Goal: Transaction & Acquisition: Purchase product/service

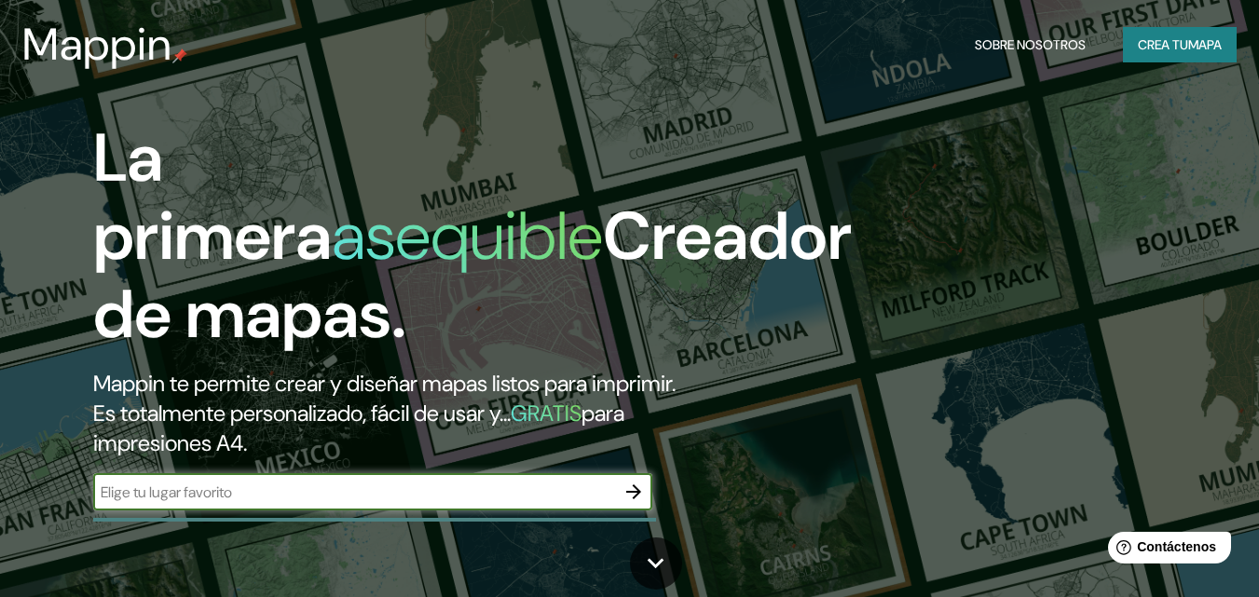
click at [443, 495] on input "text" at bounding box center [354, 492] width 522 height 21
click at [277, 500] on input "text" at bounding box center [354, 492] width 522 height 21
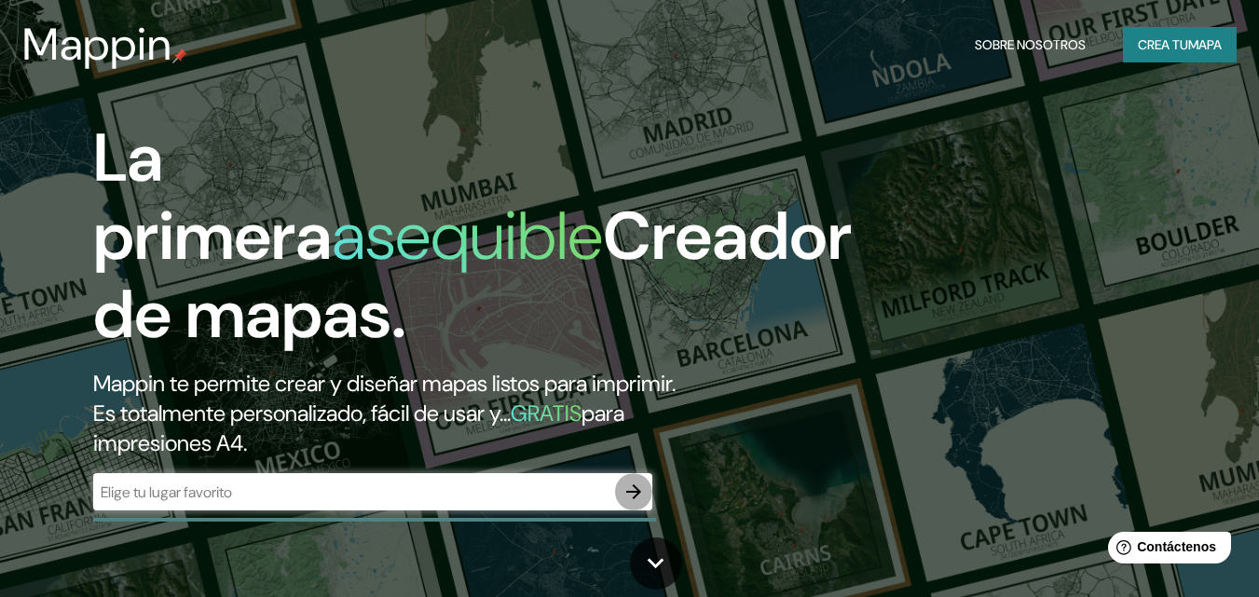
click at [633, 505] on button "button" at bounding box center [633, 491] width 37 height 37
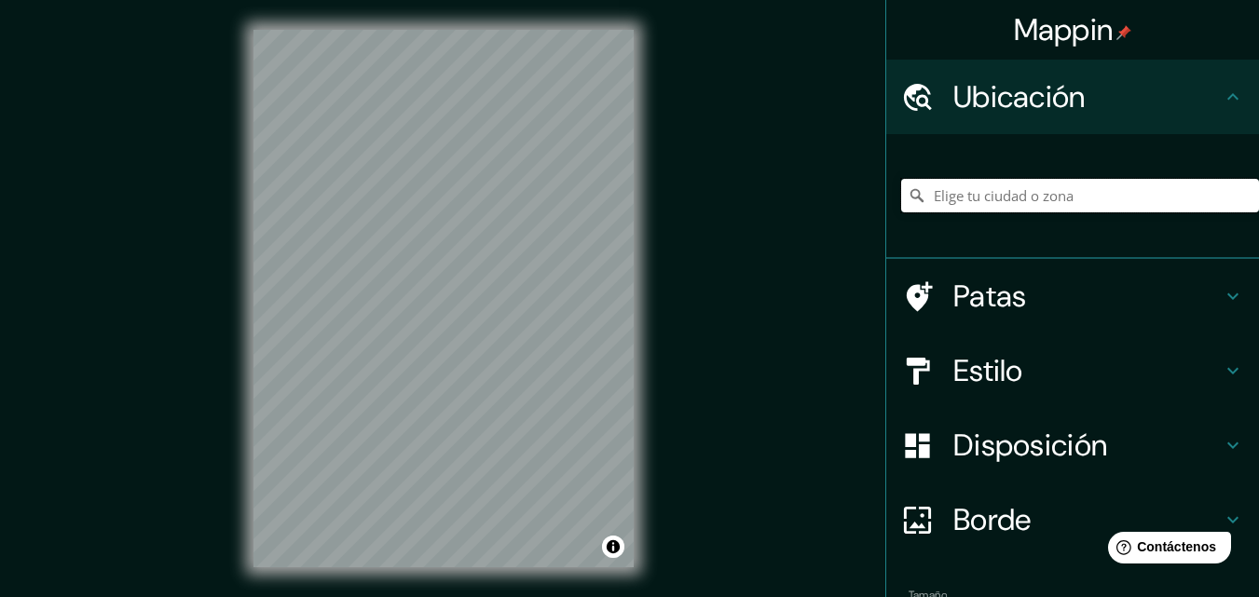
click at [983, 193] on input "Elige tu ciudad o zona" at bounding box center [1080, 196] width 358 height 34
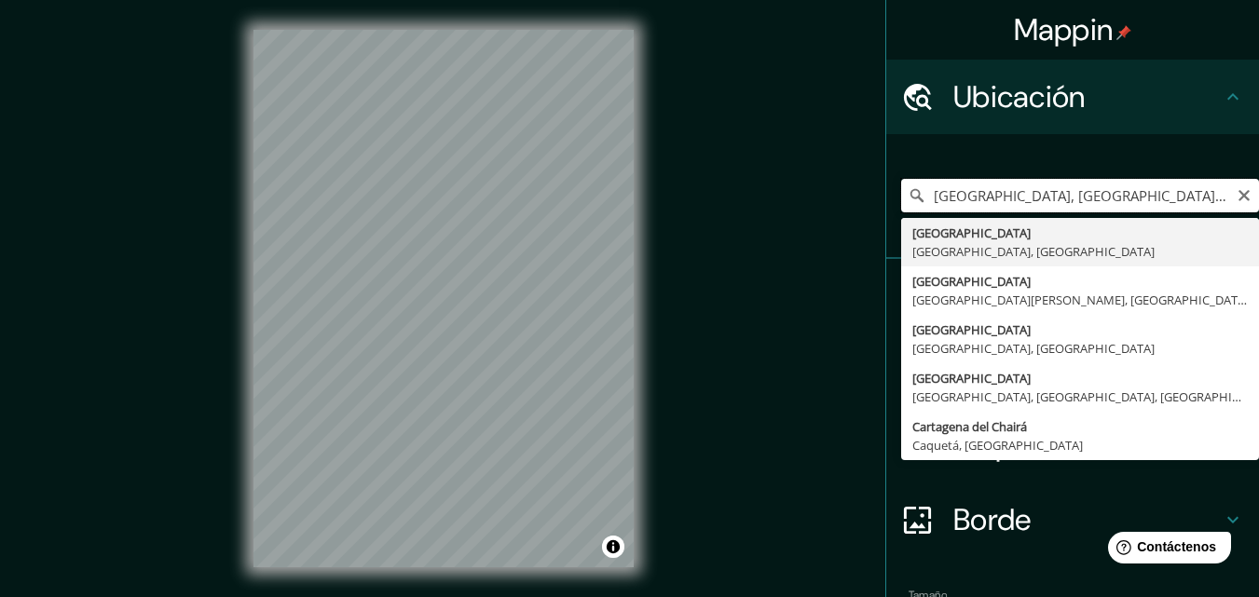
click at [1036, 184] on input "[GEOGRAPHIC_DATA], [GEOGRAPHIC_DATA], [GEOGRAPHIC_DATA]" at bounding box center [1080, 196] width 358 height 34
click at [1121, 195] on input "[GEOGRAPHIC_DATA], [GEOGRAPHIC_DATA], [GEOGRAPHIC_DATA]" at bounding box center [1080, 196] width 358 height 34
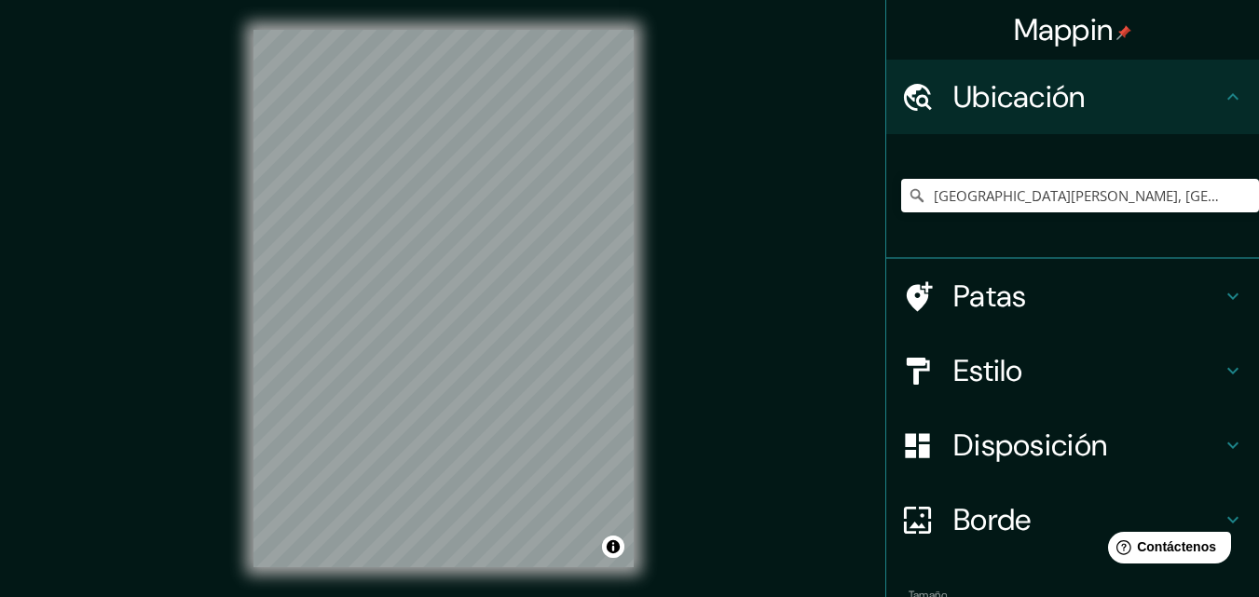
drag, startPoint x: 1057, startPoint y: 176, endPoint x: 1057, endPoint y: 192, distance: 15.8
click at [1057, 192] on div "[GEOGRAPHIC_DATA][PERSON_NAME], [GEOGRAPHIC_DATA], [GEOGRAPHIC_DATA] 2680000, […" at bounding box center [1080, 195] width 358 height 93
click at [1057, 192] on input "[GEOGRAPHIC_DATA][PERSON_NAME], [GEOGRAPHIC_DATA], [GEOGRAPHIC_DATA] 2680000, […" at bounding box center [1080, 196] width 358 height 34
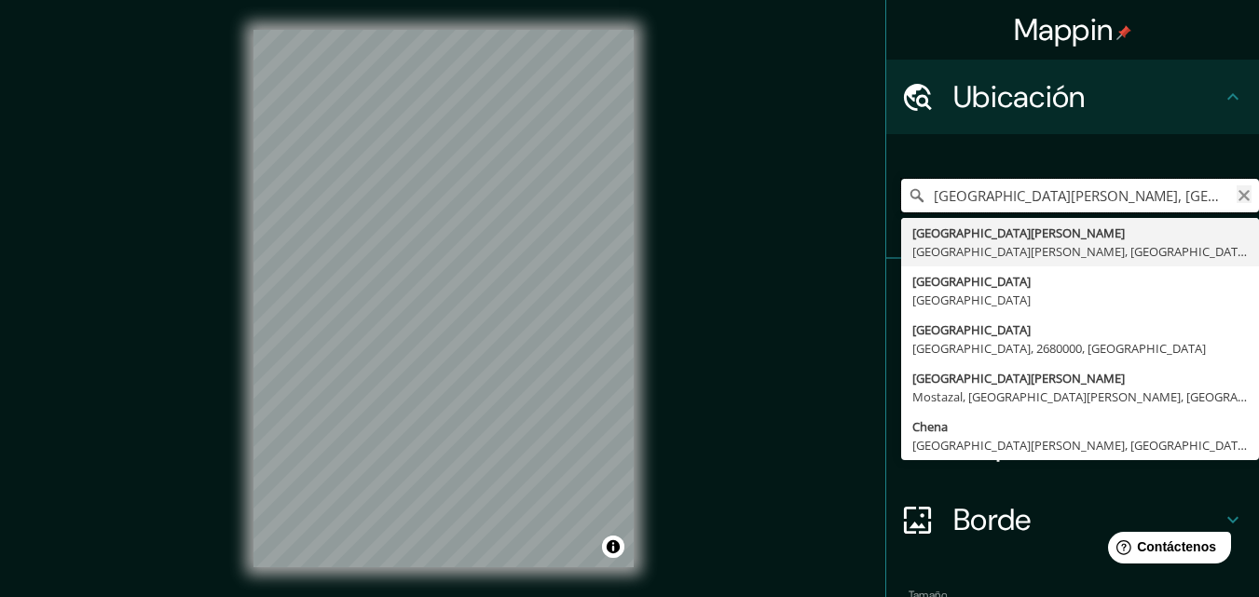
type input "[GEOGRAPHIC_DATA][PERSON_NAME], [GEOGRAPHIC_DATA], [GEOGRAPHIC_DATA] 2680000, […"
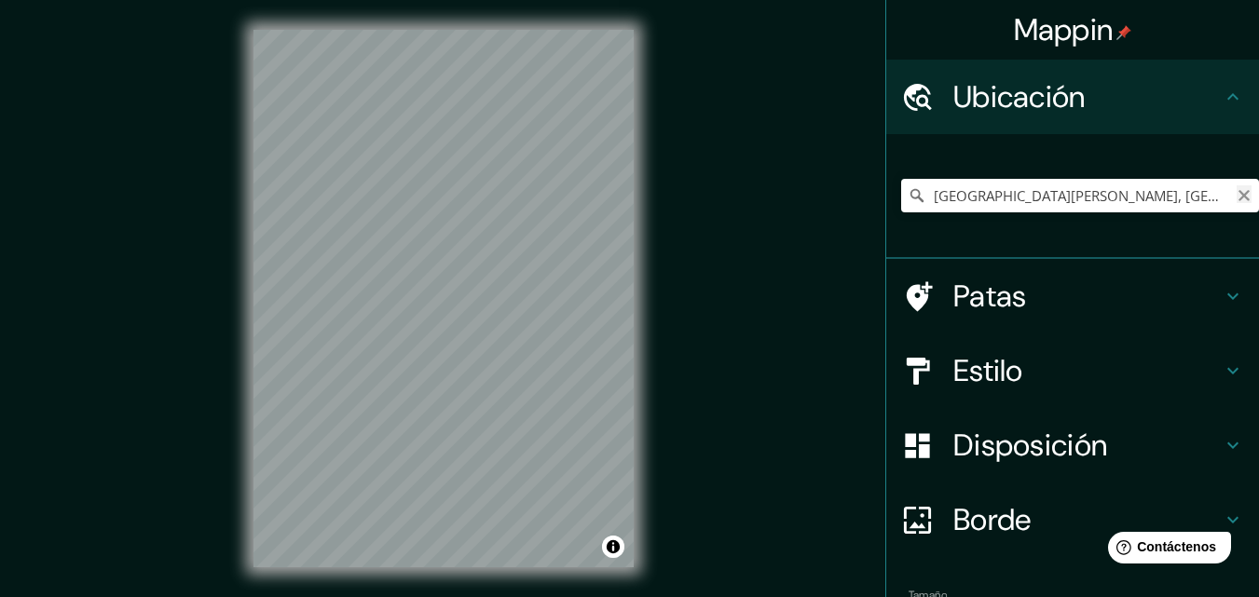
click at [1238, 197] on icon "Claro" at bounding box center [1243, 195] width 11 height 11
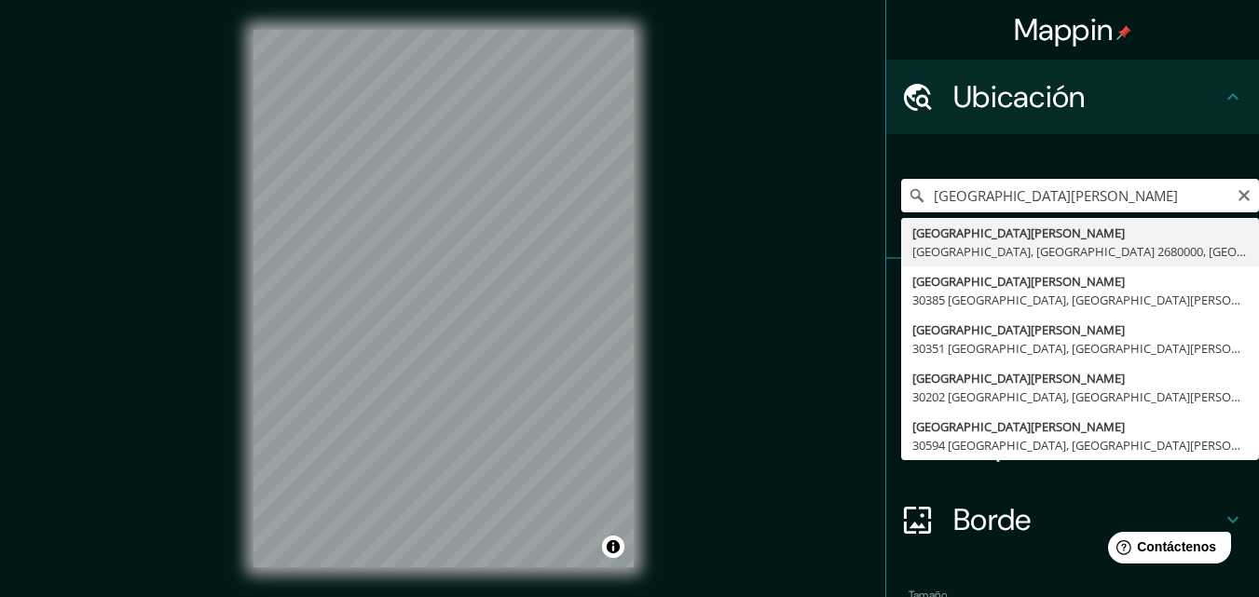
scroll to position [30, 0]
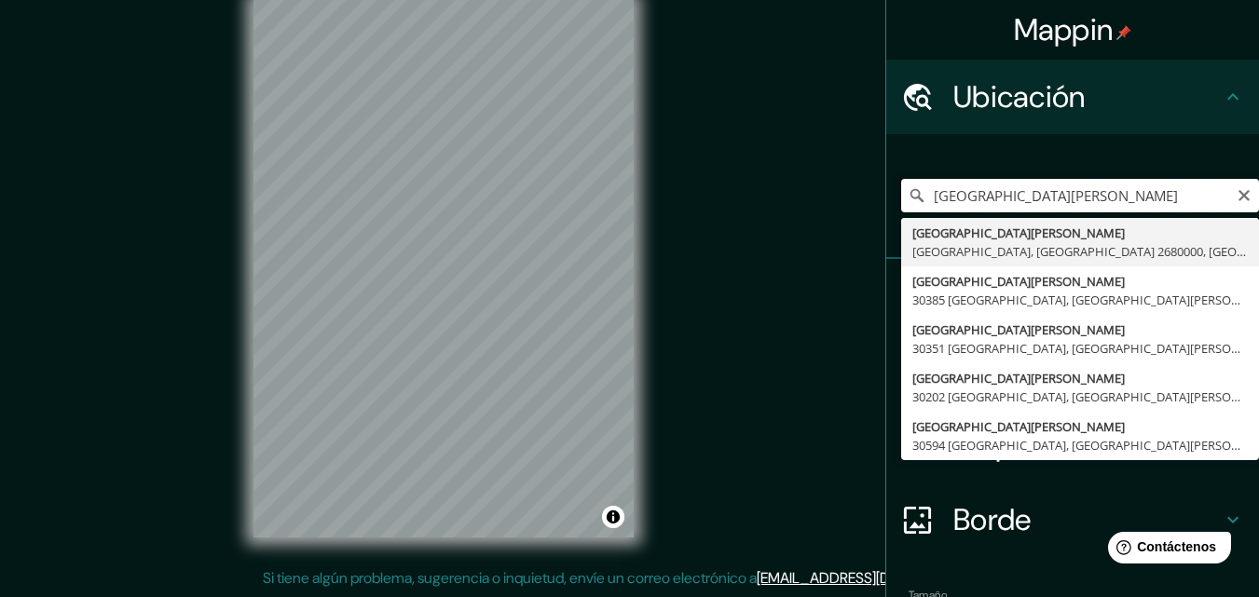
click at [1085, 198] on input "[GEOGRAPHIC_DATA][PERSON_NAME]" at bounding box center [1080, 196] width 358 height 34
type input "[GEOGRAPHIC_DATA][PERSON_NAME]"
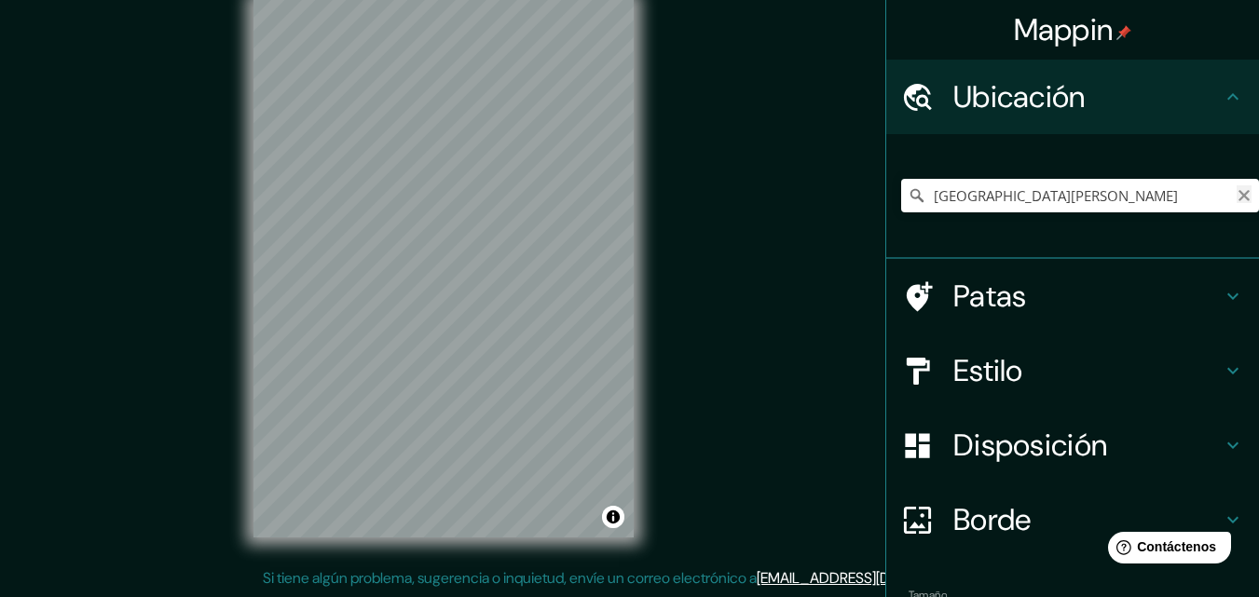
click at [1236, 199] on icon "Claro" at bounding box center [1243, 195] width 15 height 15
paste input "[GEOGRAPHIC_DATA], [GEOGRAPHIC_DATA][PERSON_NAME], [GEOGRAPHIC_DATA]"
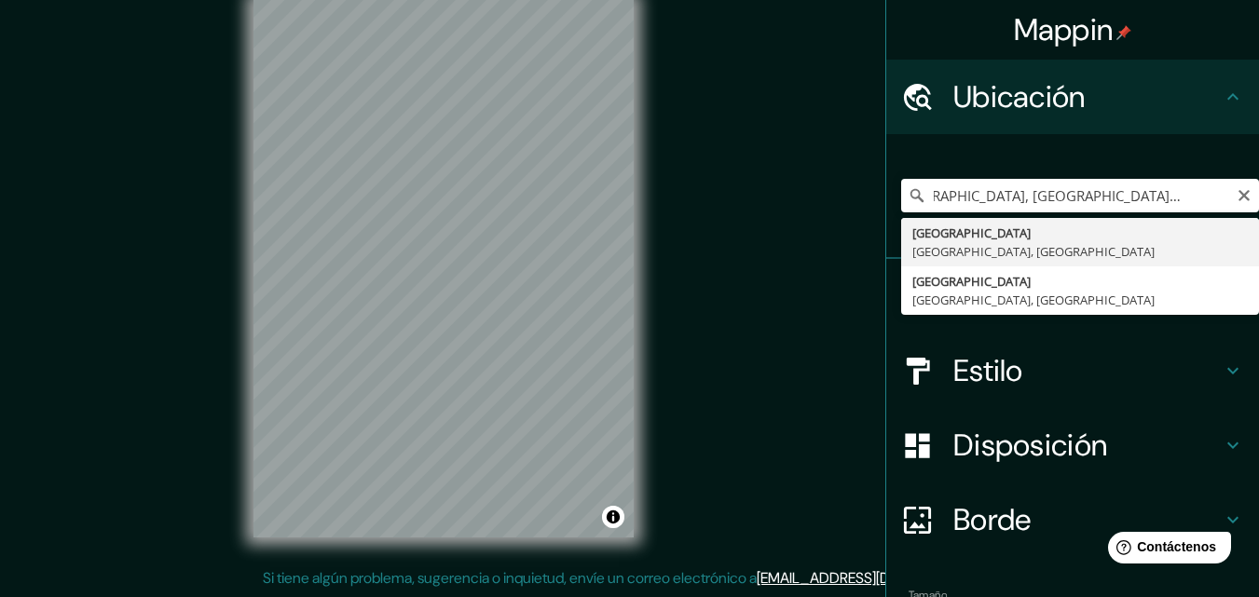
scroll to position [0, 0]
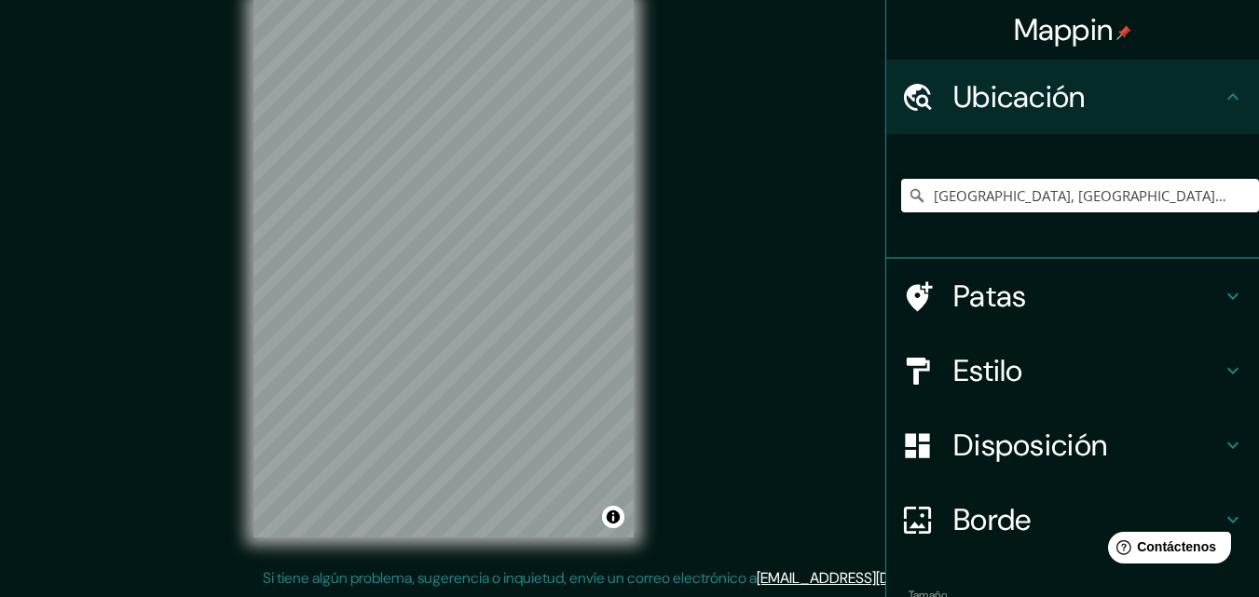
click at [851, 86] on div "Mappin Ubicación [GEOGRAPHIC_DATA], [GEOGRAPHIC_DATA], [GEOGRAPHIC_DATA] Patas …" at bounding box center [629, 283] width 1259 height 627
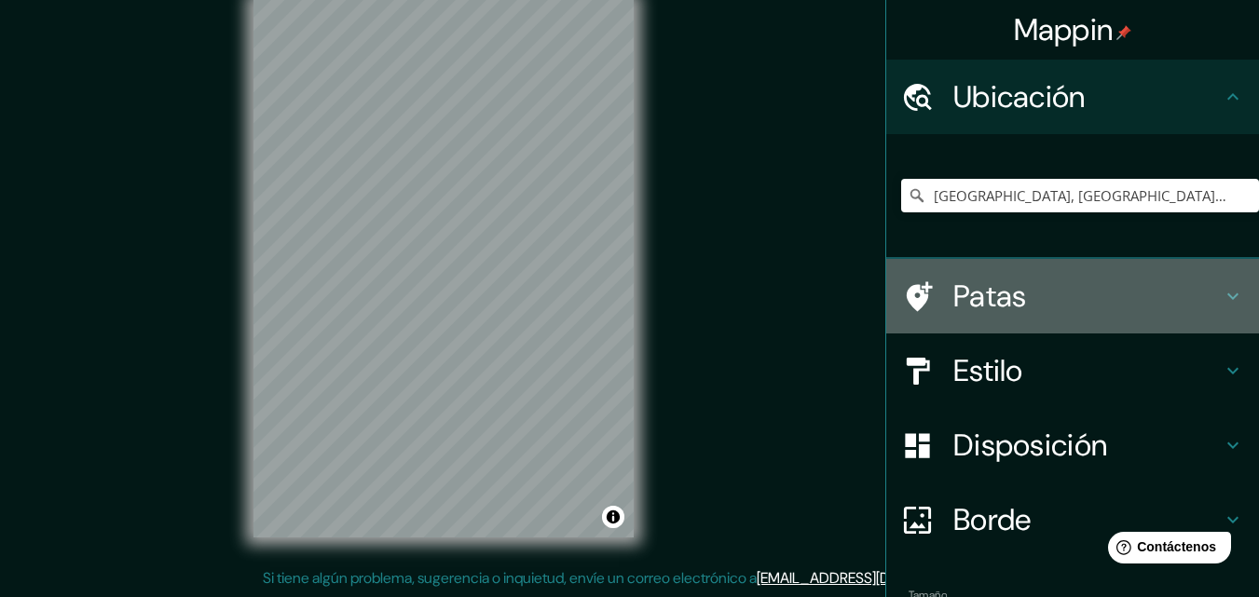
click at [1227, 296] on icon at bounding box center [1232, 296] width 11 height 7
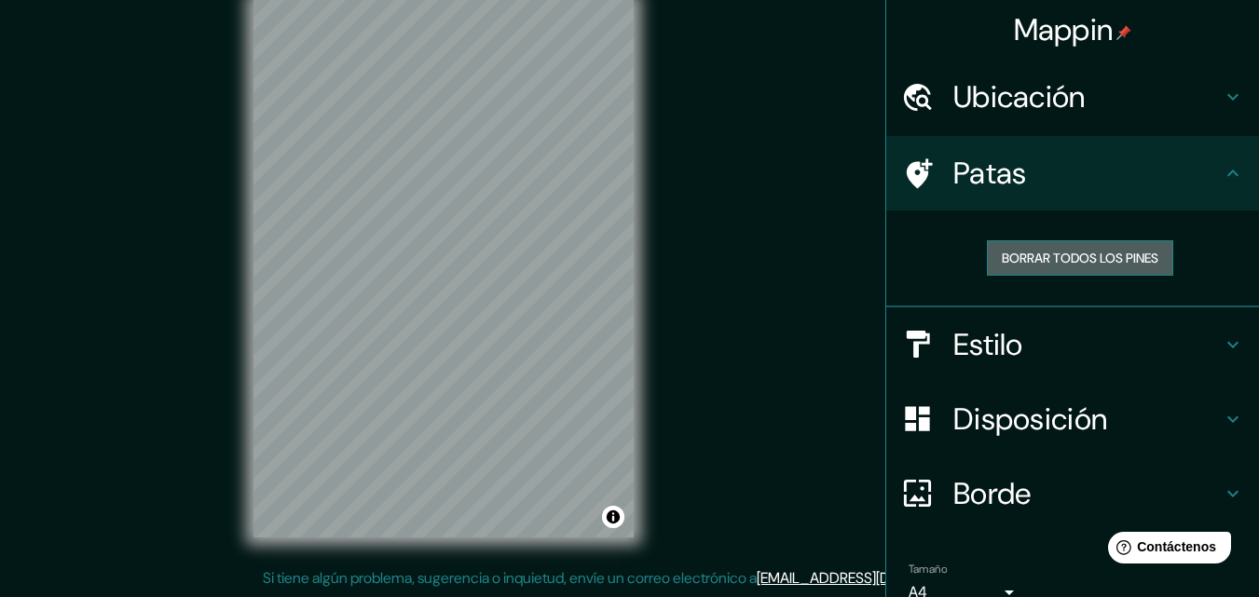
click at [1111, 261] on font "Borrar todos los pines" at bounding box center [1079, 258] width 156 height 17
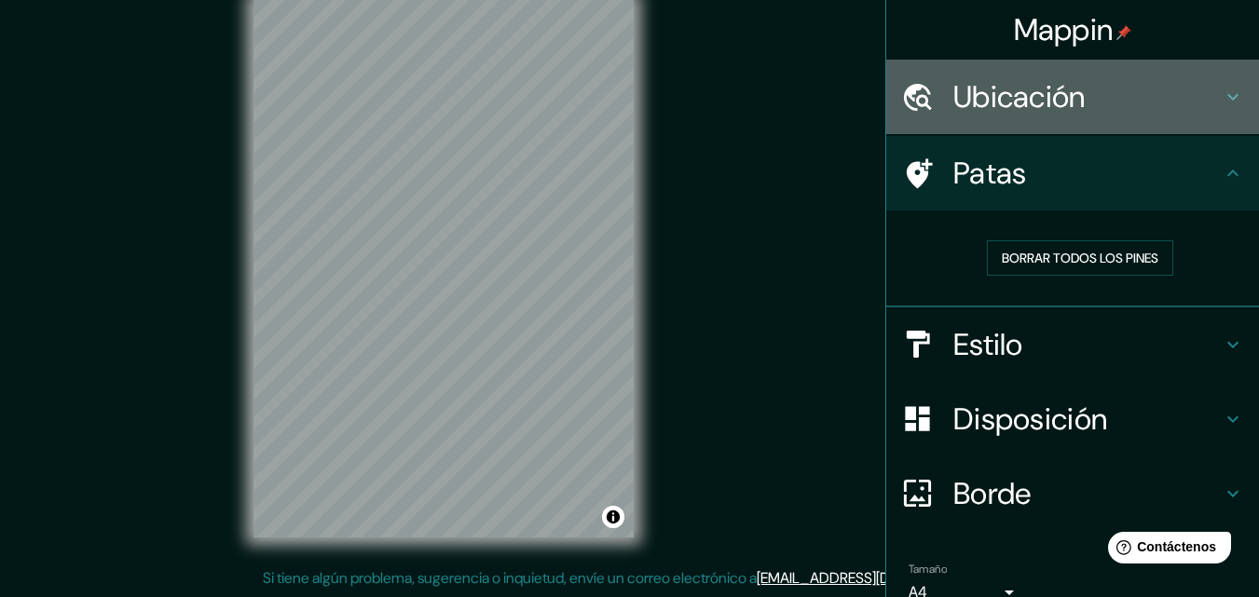
click at [1221, 106] on icon at bounding box center [1232, 97] width 22 height 22
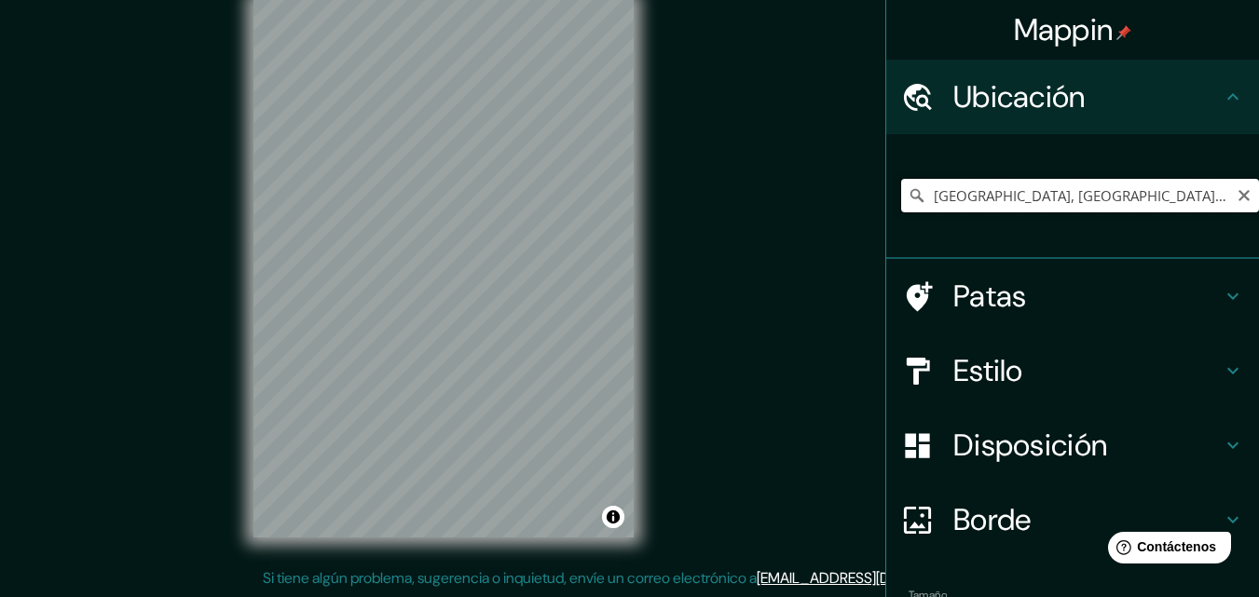
click at [1100, 184] on input "[GEOGRAPHIC_DATA], [GEOGRAPHIC_DATA], [GEOGRAPHIC_DATA]" at bounding box center [1080, 196] width 358 height 34
click at [1115, 194] on input "[GEOGRAPHIC_DATA], [GEOGRAPHIC_DATA], [GEOGRAPHIC_DATA]" at bounding box center [1080, 196] width 358 height 34
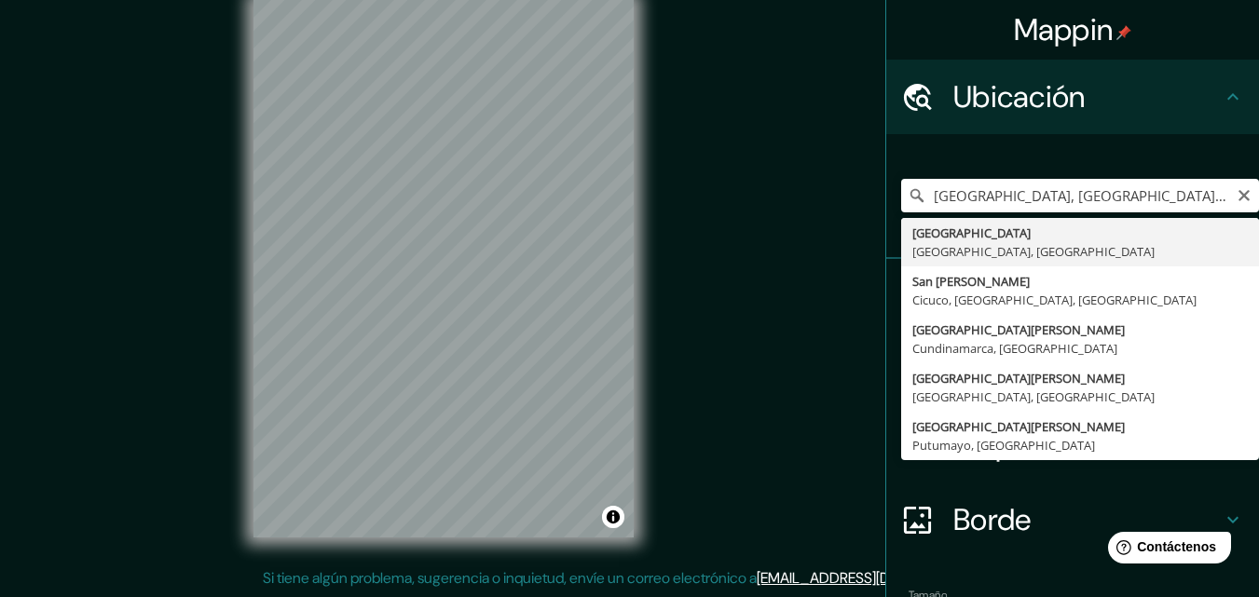
type input "[GEOGRAPHIC_DATA], [GEOGRAPHIC_DATA], [GEOGRAPHIC_DATA]"
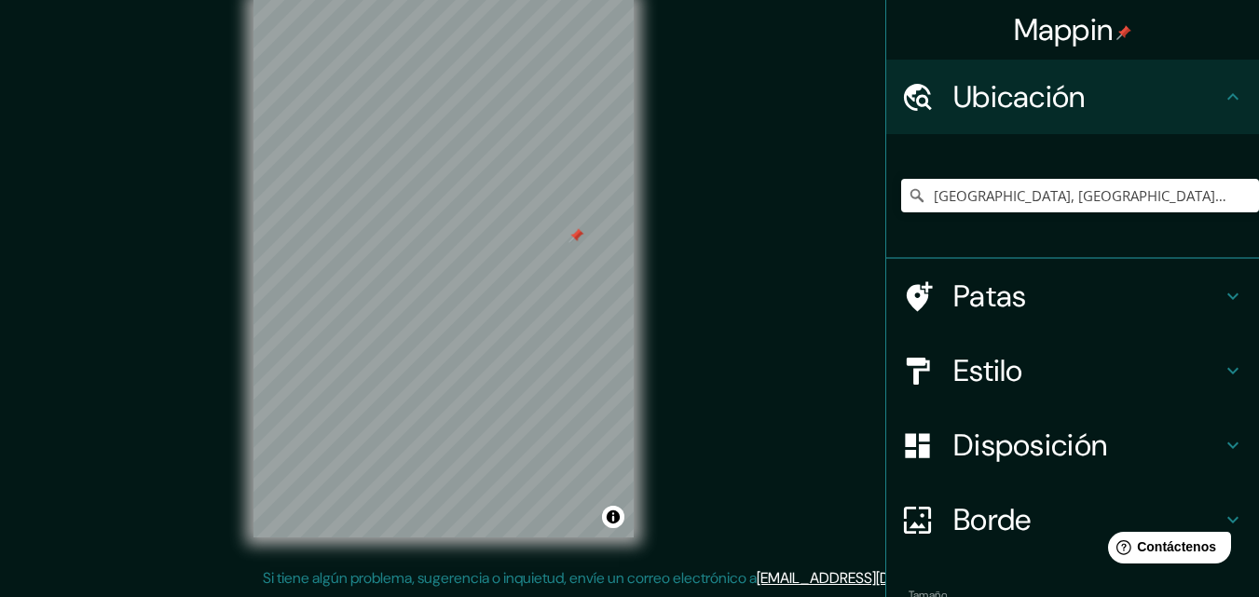
click at [565, 0] on div at bounding box center [443, 0] width 380 height 0
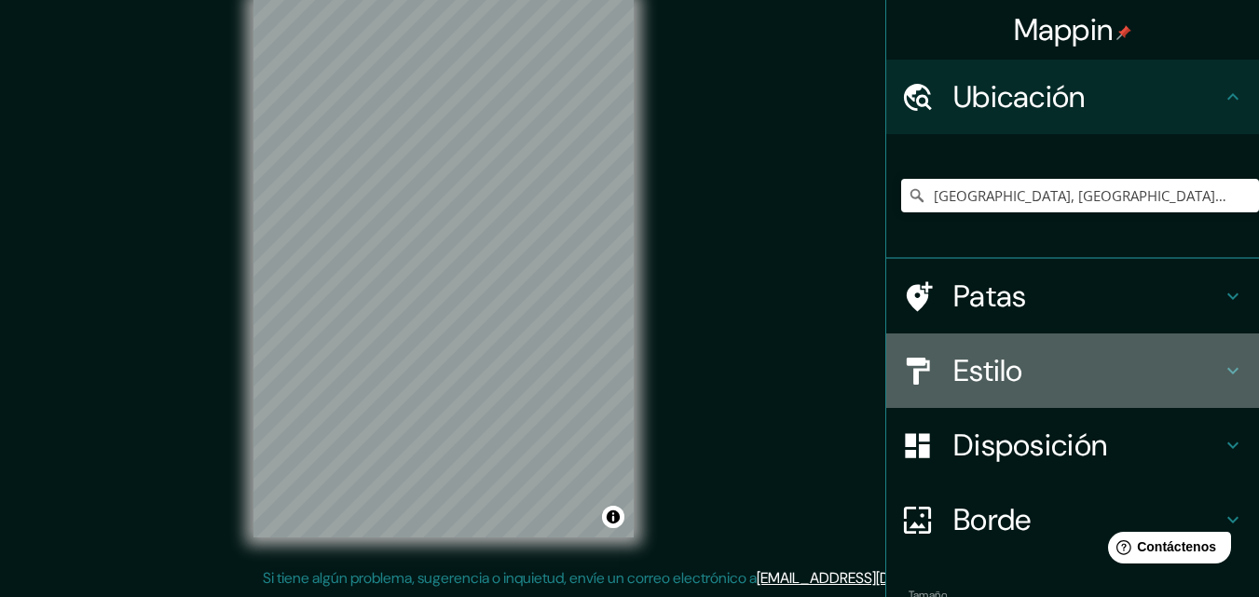
click at [1180, 371] on h4 "Estilo" at bounding box center [1087, 370] width 268 height 37
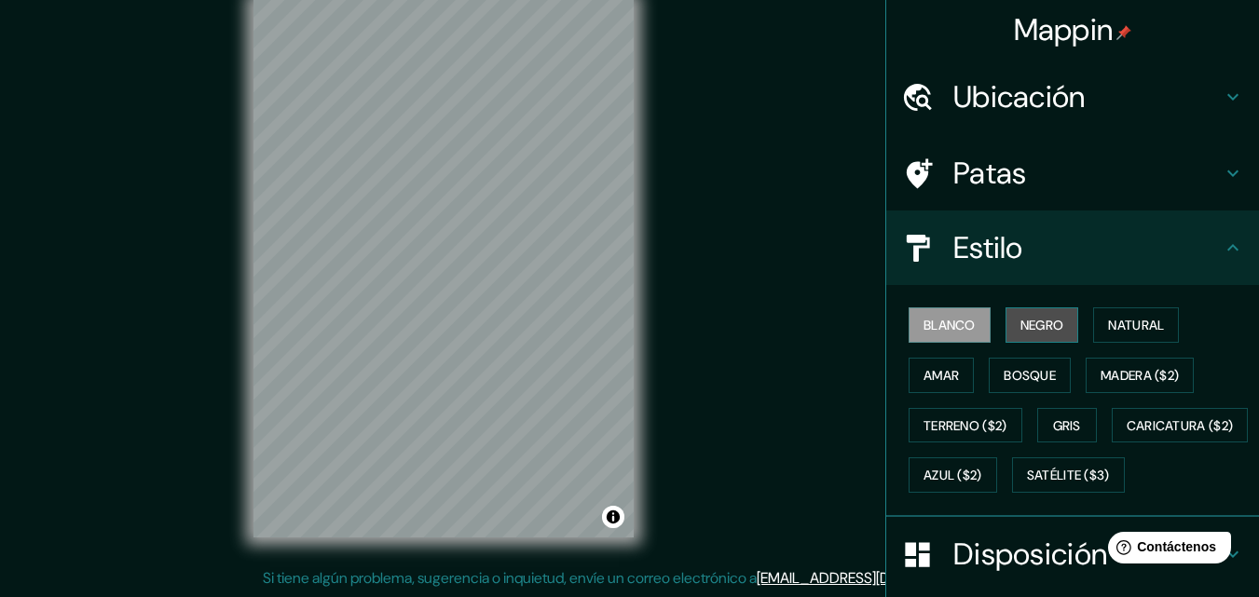
click at [1048, 315] on font "Negro" at bounding box center [1042, 325] width 44 height 24
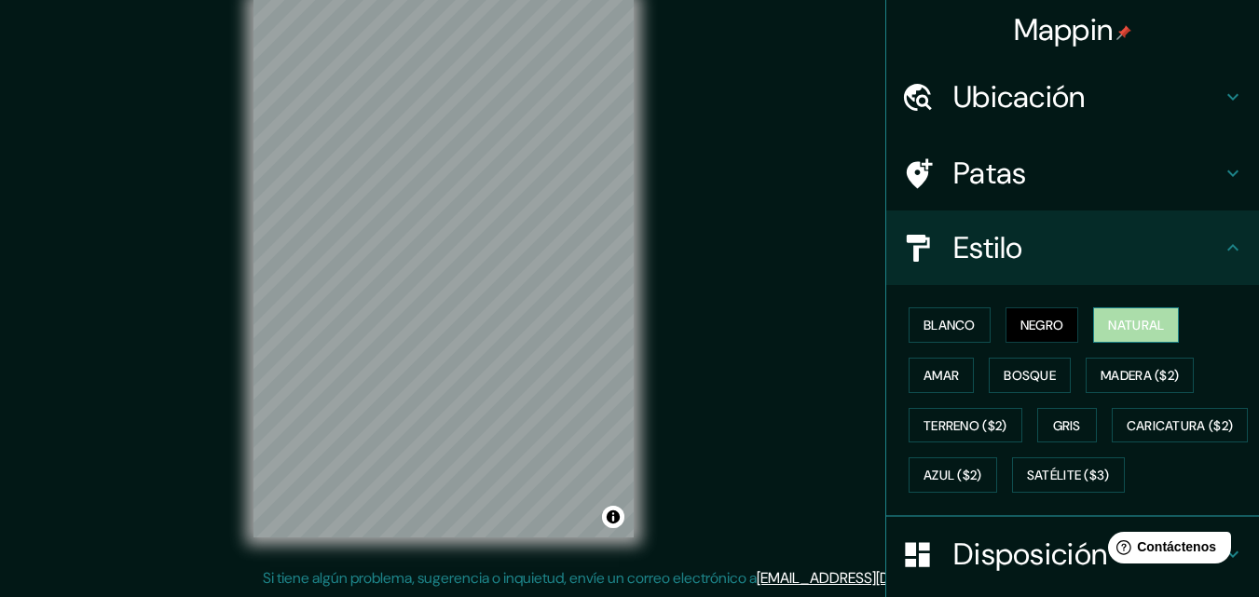
click at [1125, 320] on font "Natural" at bounding box center [1136, 325] width 56 height 17
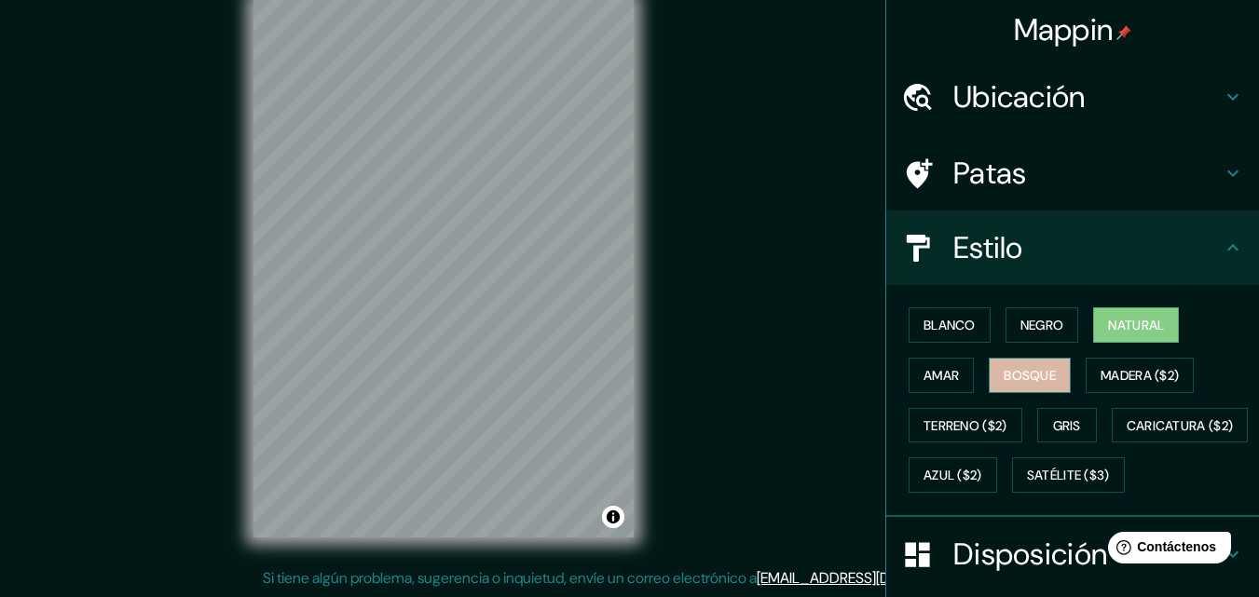
click at [1041, 374] on font "Bosque" at bounding box center [1029, 375] width 52 height 17
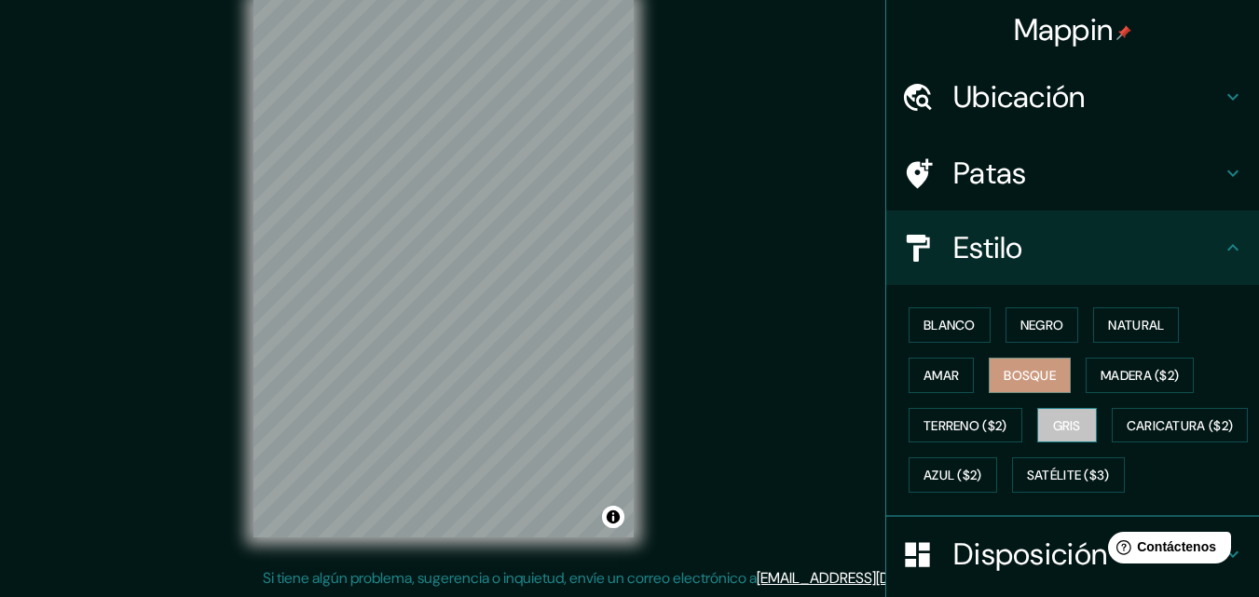
click at [1053, 415] on font "Gris" at bounding box center [1067, 426] width 28 height 24
click at [1029, 324] on font "Negro" at bounding box center [1042, 325] width 44 height 17
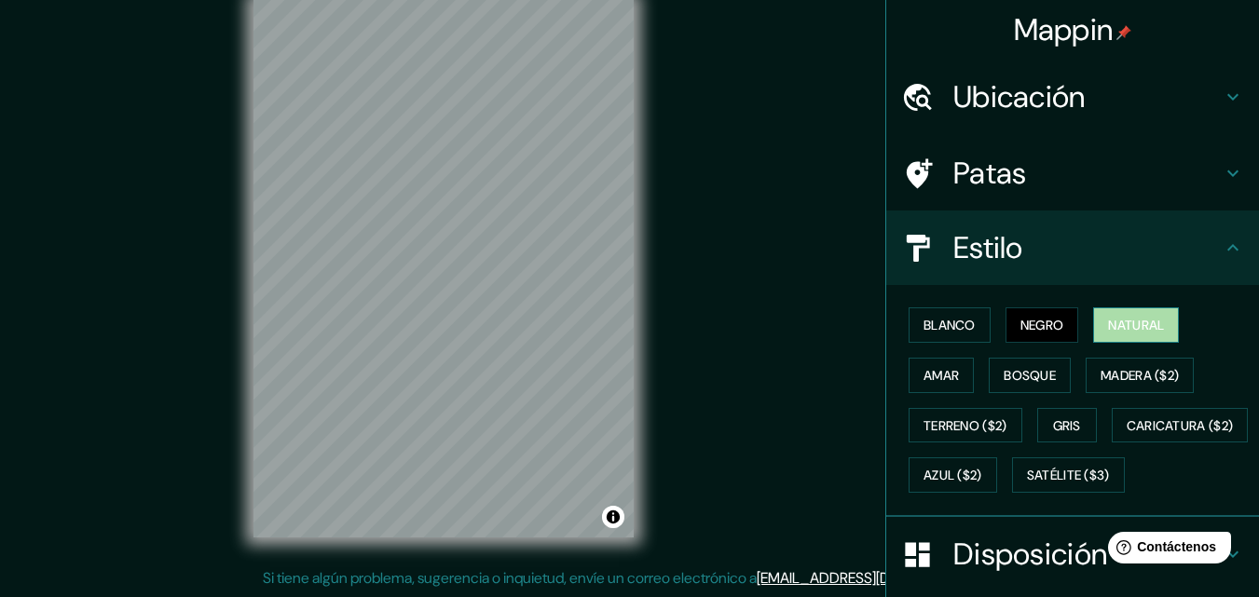
click at [1172, 337] on button "Natural" at bounding box center [1136, 324] width 86 height 35
